Goal: Find specific page/section: Find specific page/section

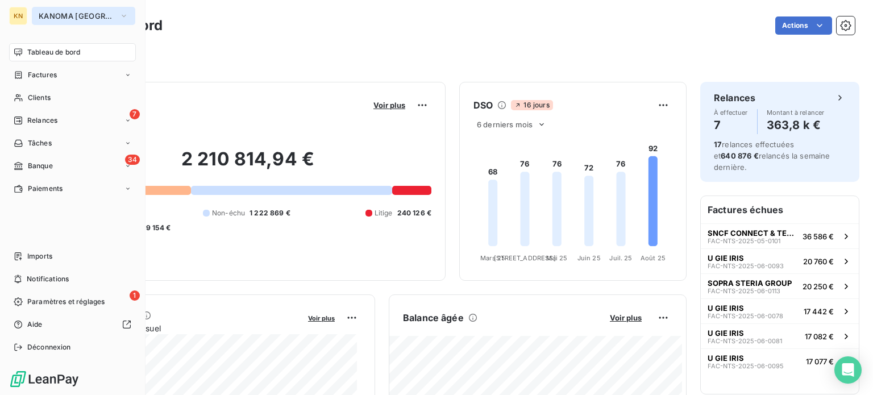
click at [82, 15] on span "KANOMA [GEOGRAPHIC_DATA]" at bounding box center [77, 15] width 76 height 9
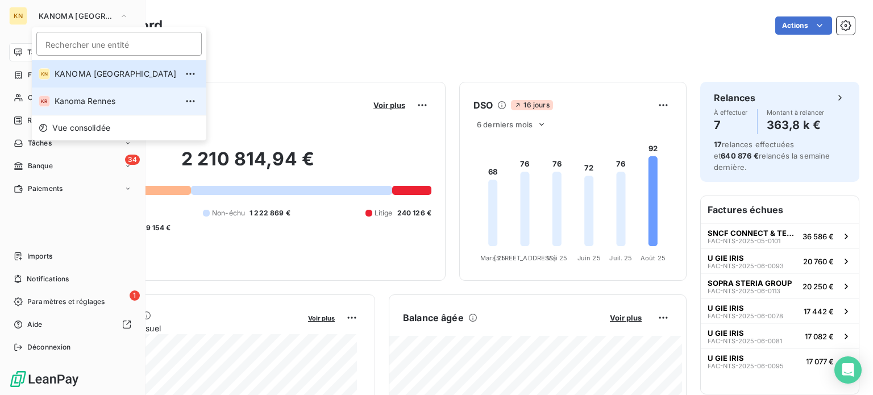
click at [89, 93] on li "KR Kanoma Rennes" at bounding box center [119, 101] width 175 height 27
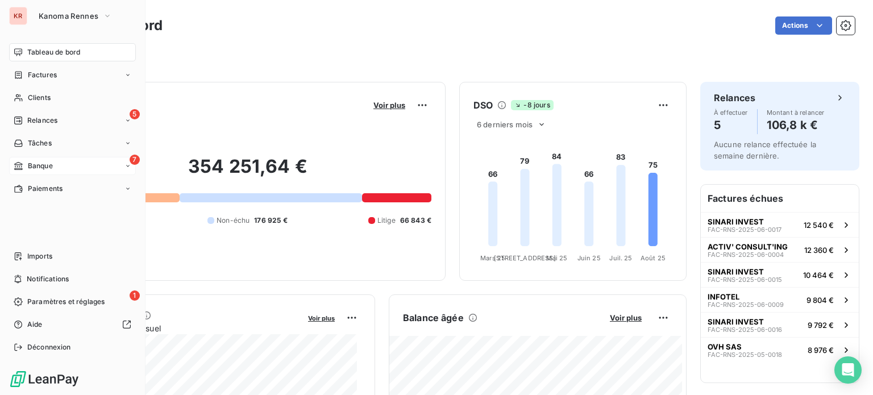
click at [57, 170] on div "7 Banque" at bounding box center [72, 166] width 127 height 18
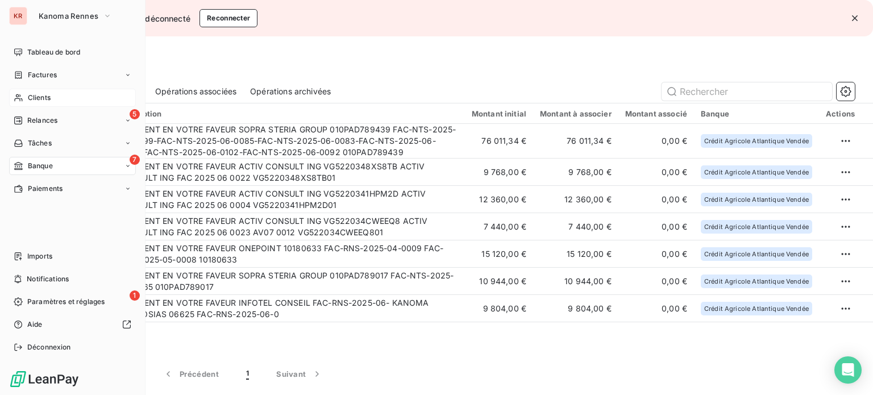
click at [22, 92] on div "Clients" at bounding box center [72, 98] width 127 height 18
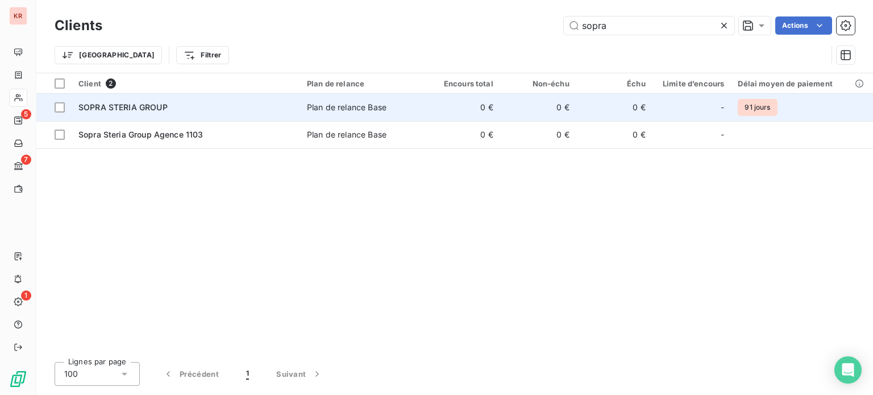
type input "sopra"
click at [152, 115] on td "SOPRA STERIA GROUP" at bounding box center [186, 107] width 229 height 27
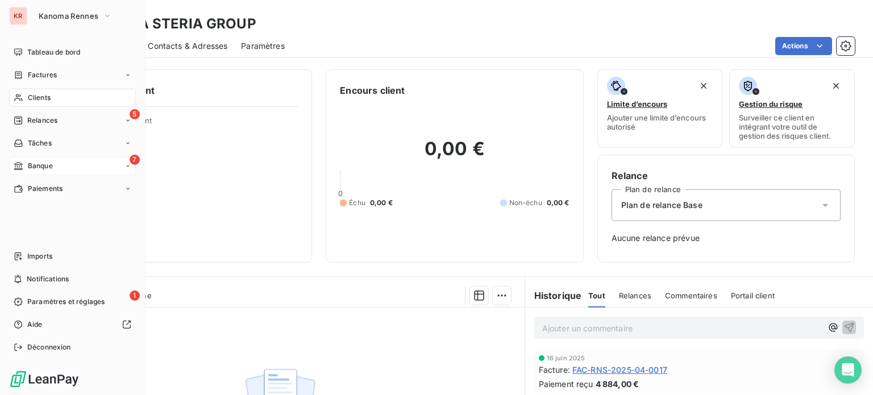
click at [37, 165] on span "Banque" at bounding box center [40, 166] width 25 height 10
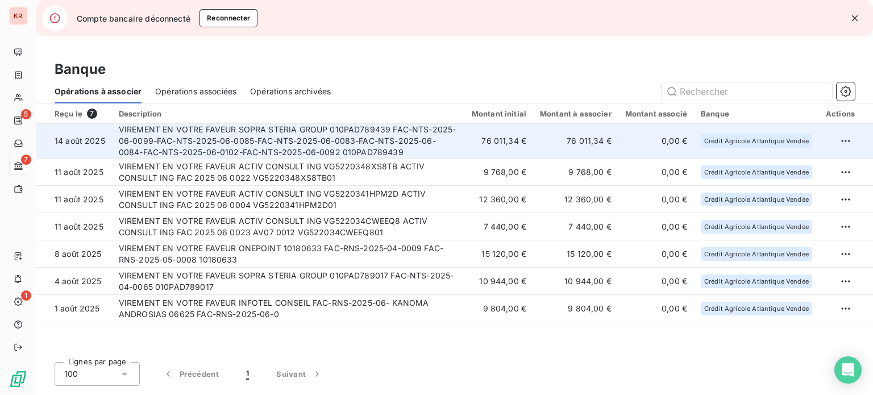
click at [595, 139] on td "76 011,34 €" at bounding box center [575, 141] width 85 height 35
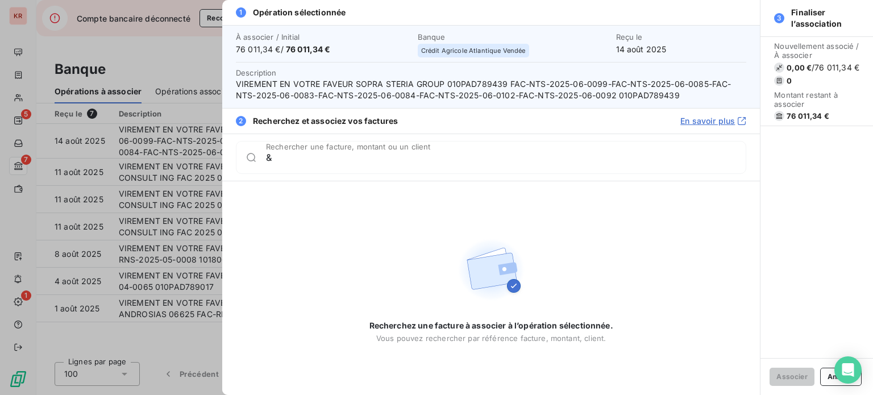
click at [176, 40] on div at bounding box center [436, 197] width 873 height 395
